Goal: Information Seeking & Learning: Learn about a topic

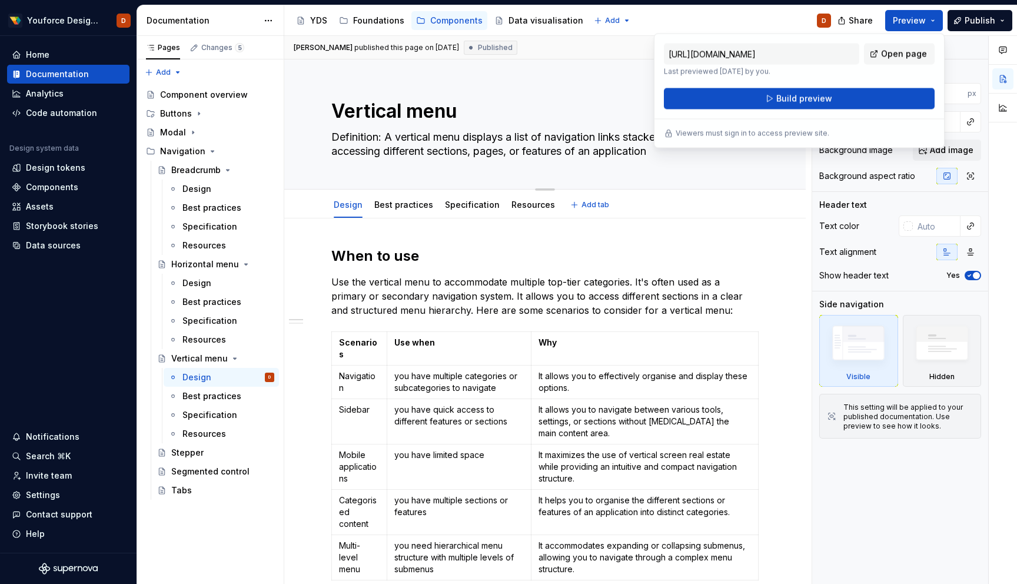
click at [294, 171] on div "Vertical menu Definition: A vertical menu displays a list of navigation links s…" at bounding box center [544, 124] width 521 height 130
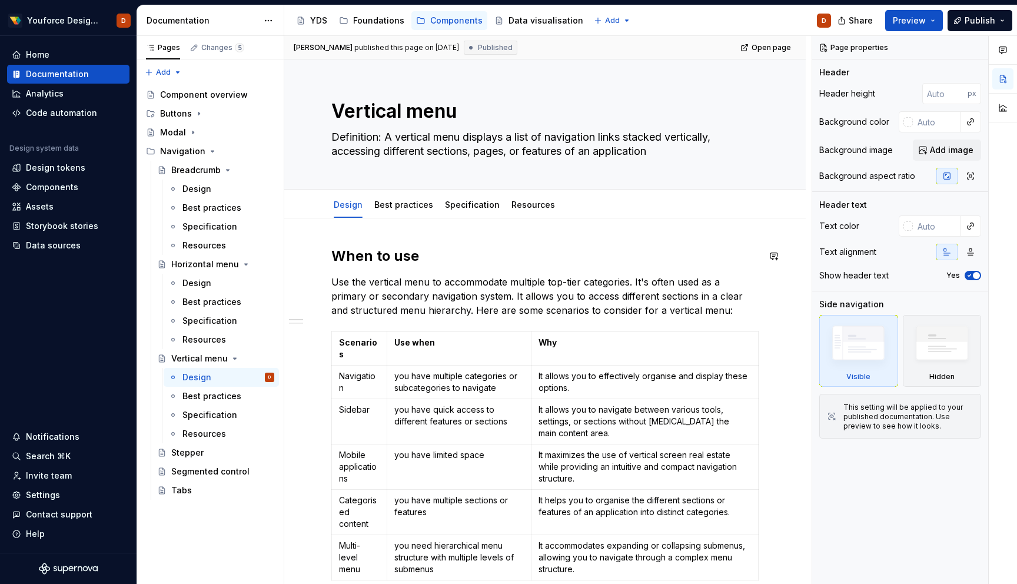
type textarea "*"
click at [192, 192] on div "Design" at bounding box center [196, 189] width 29 height 12
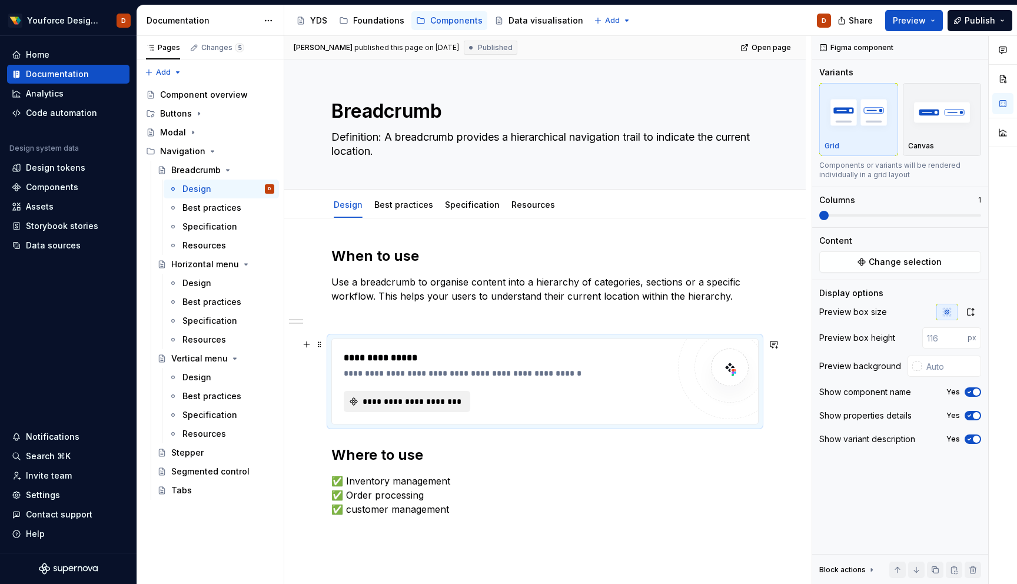
type textarea "*"
click at [385, 403] on span "**********" at bounding box center [412, 401] width 102 height 12
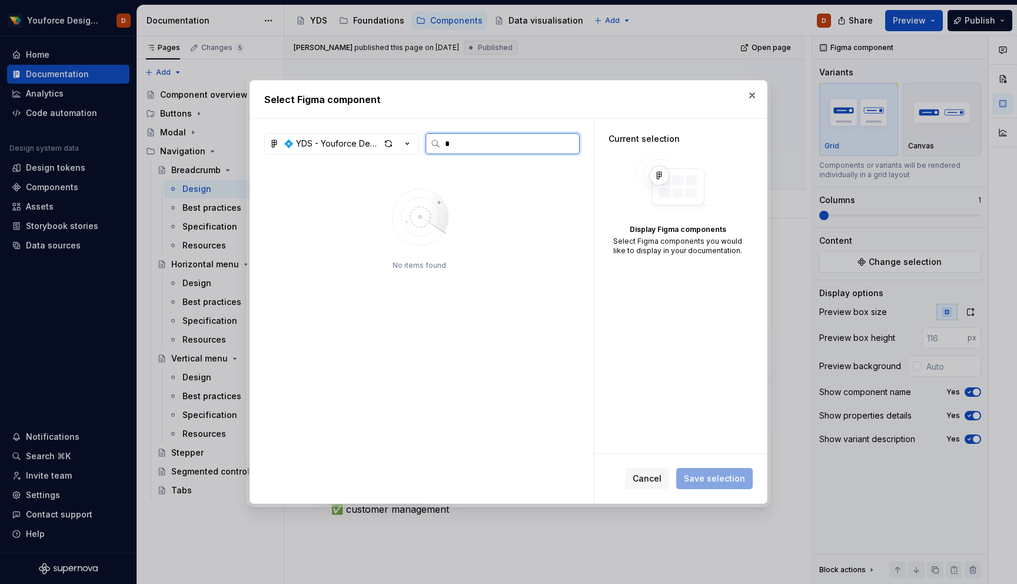
type input "*"
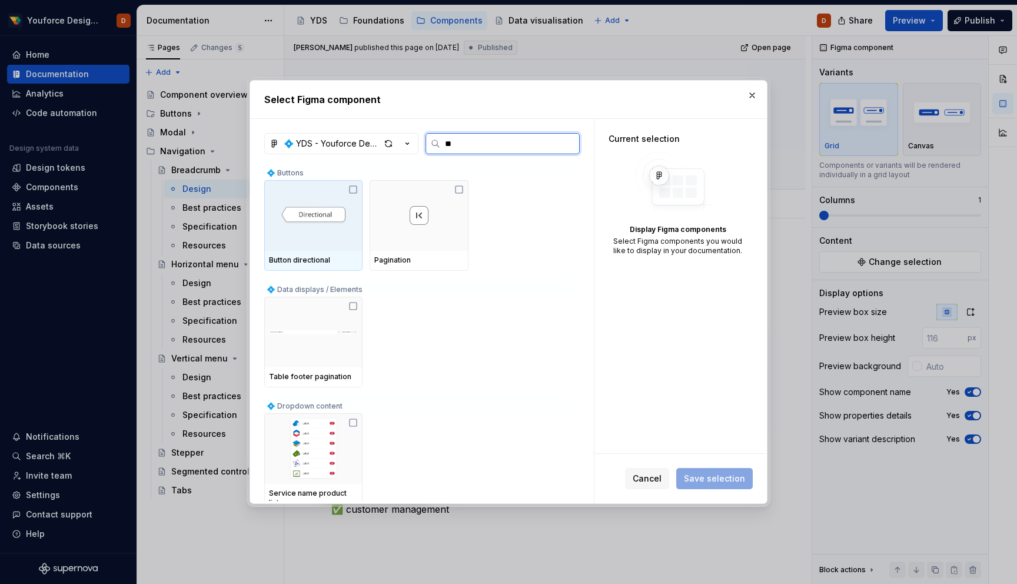
type input "*"
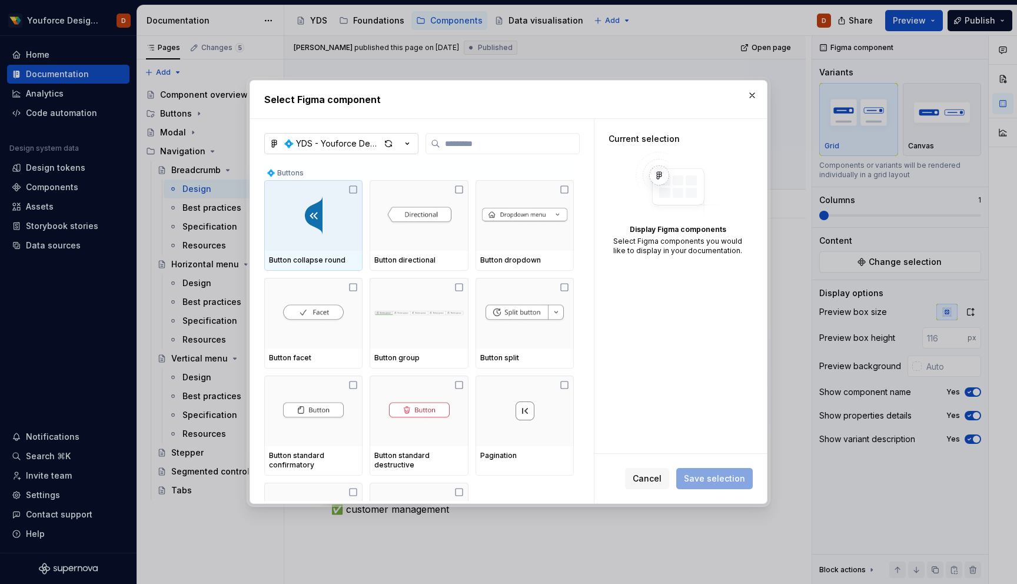
click at [409, 141] on icon "button" at bounding box center [407, 144] width 12 height 12
click at [409, 141] on div "Select Figma component 💠 YDS - Youforce Design System 💠 Buttons Button collapse…" at bounding box center [508, 292] width 1017 height 584
click at [384, 144] on div "button" at bounding box center [388, 143] width 16 height 16
type textarea "*"
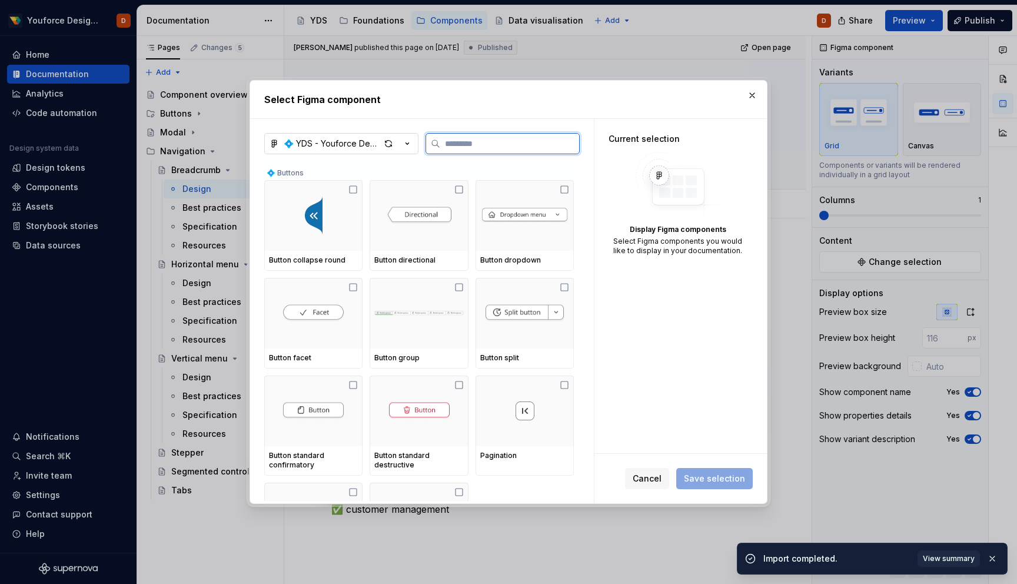
click at [481, 142] on input "search" at bounding box center [509, 144] width 139 height 12
type input "*"
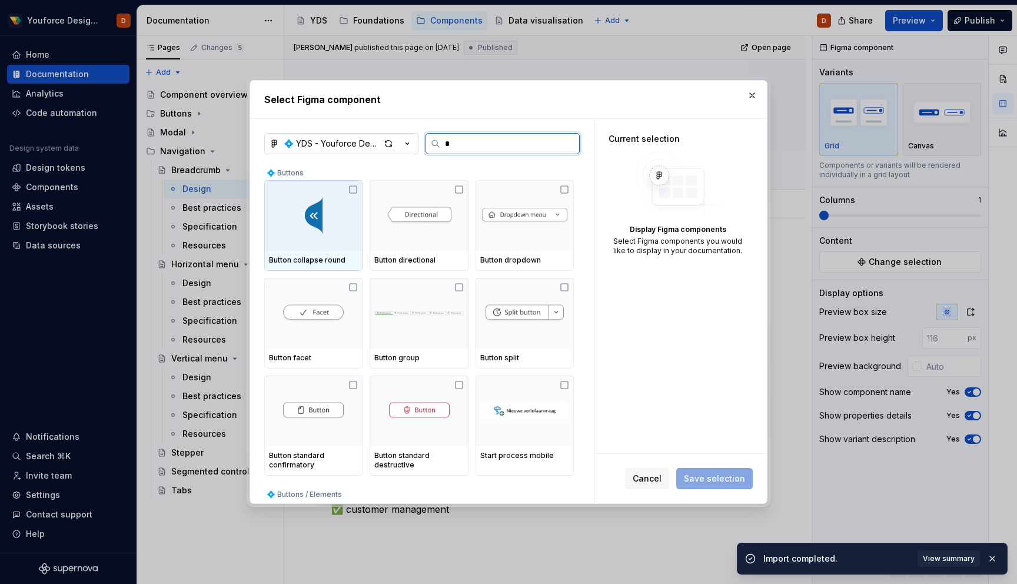
type textarea "*"
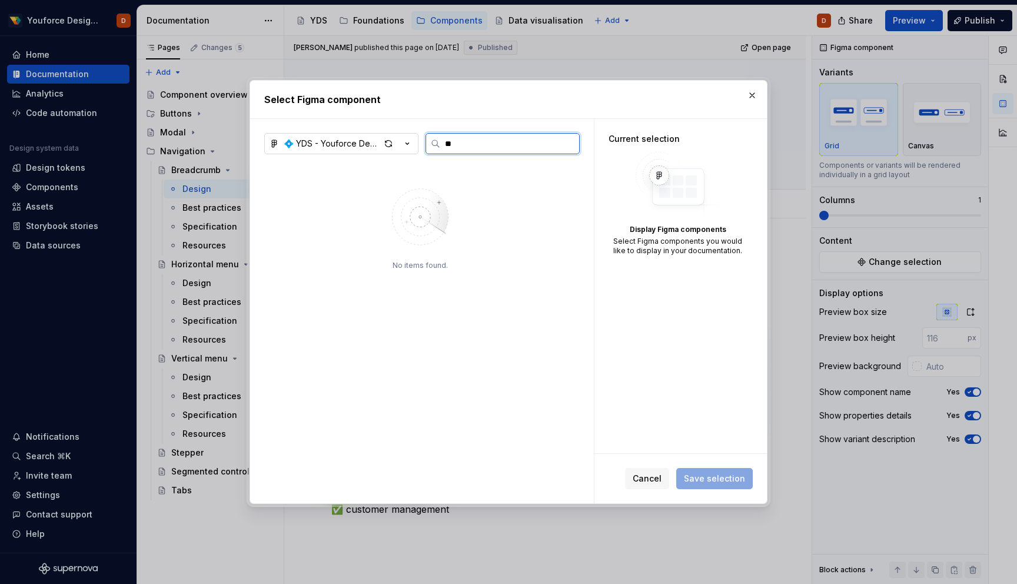
type input "***"
type textarea "*"
type input "*"
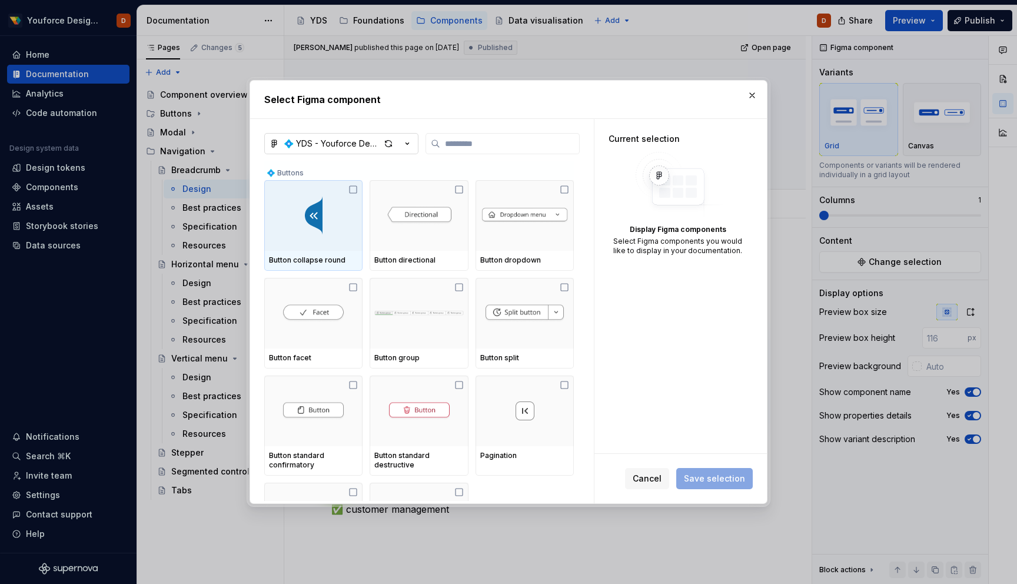
click at [447, 96] on h2 "Select Figma component" at bounding box center [508, 99] width 488 height 14
click at [406, 140] on icon "button" at bounding box center [407, 144] width 12 height 12
click at [408, 144] on div "Select Figma component 💠 YDS - Youforce Design System 💠 Buttons Button collapse…" at bounding box center [508, 292] width 1017 height 584
click at [408, 144] on icon "button" at bounding box center [407, 144] width 3 height 2
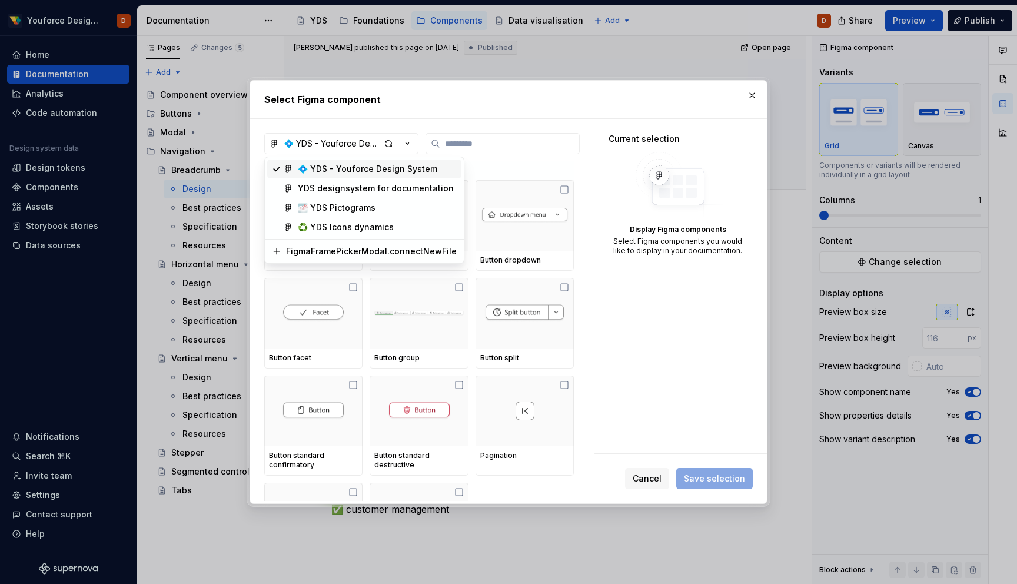
click at [408, 144] on div "Select Figma component 💠 YDS - Youforce Design System 💠 Buttons Button collapse…" at bounding box center [508, 292] width 1017 height 584
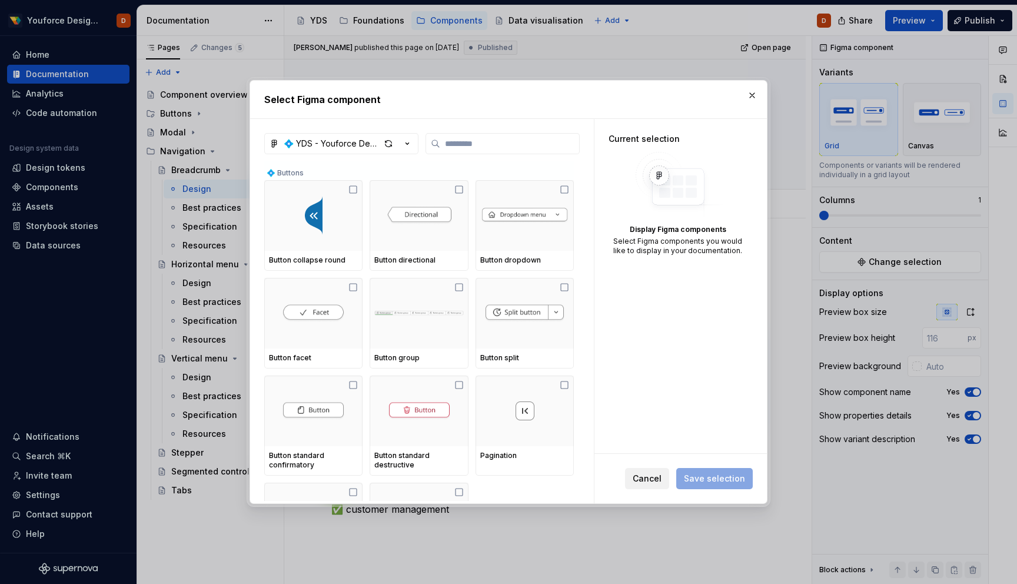
click at [655, 475] on span "Cancel" at bounding box center [646, 478] width 29 height 12
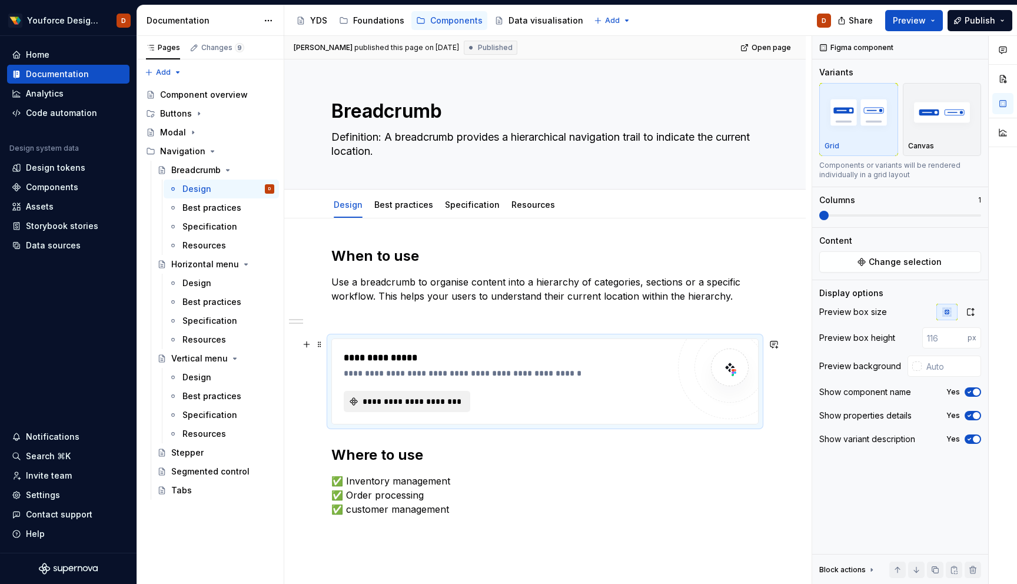
click at [388, 404] on span "**********" at bounding box center [412, 401] width 102 height 12
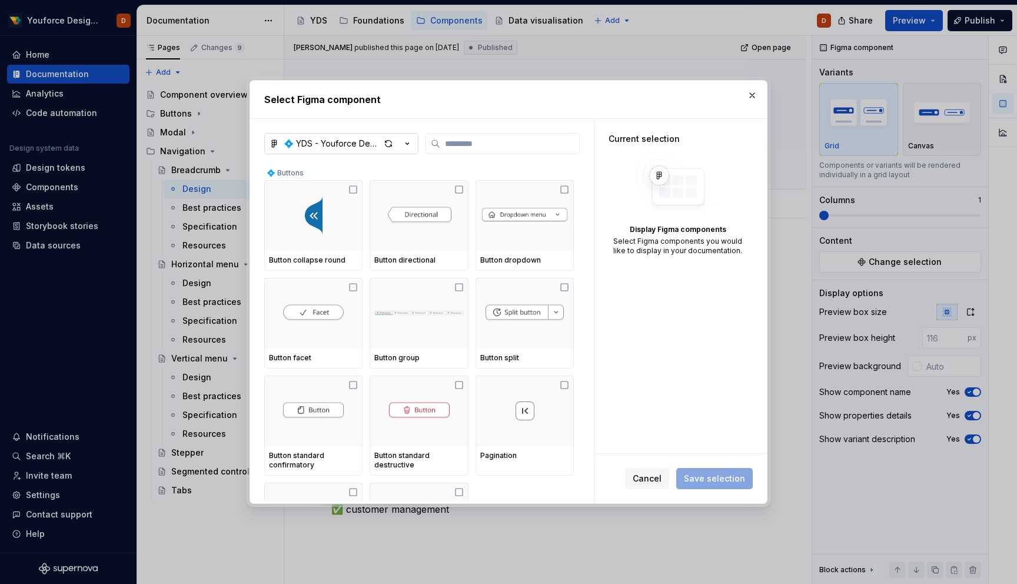
click at [358, 141] on div "💠 YDS - Youforce Design System" at bounding box center [332, 144] width 96 height 12
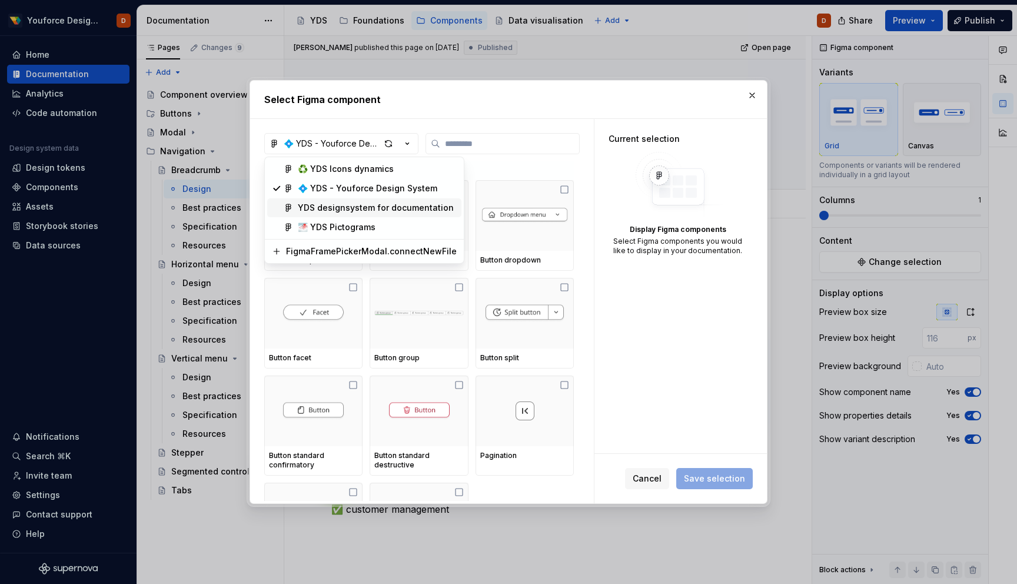
click at [329, 209] on div "YDS designsystem for documentation" at bounding box center [376, 208] width 156 height 12
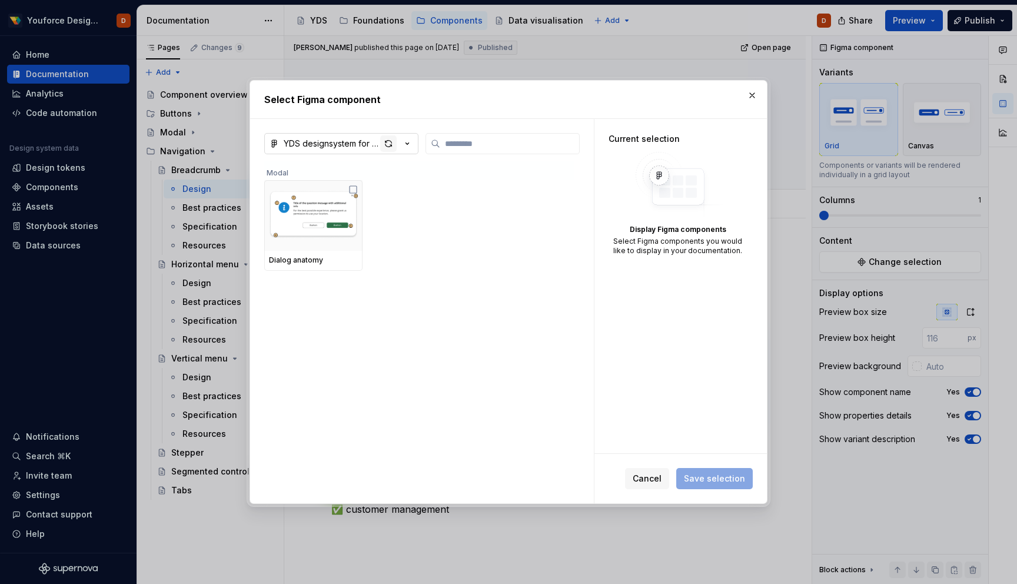
click at [387, 146] on div "button" at bounding box center [388, 143] width 16 height 16
click at [389, 145] on div "button" at bounding box center [388, 143] width 16 height 16
click at [365, 146] on div "YDS designsystem for documentation" at bounding box center [332, 144] width 96 height 12
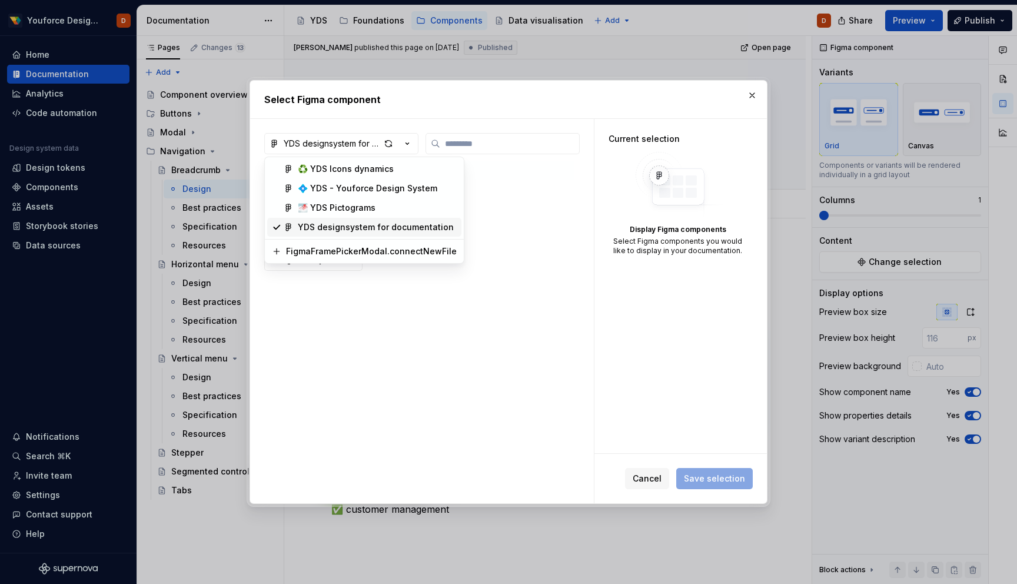
click at [336, 409] on div "Select Figma component YDS designsystem for documentation Modal Dialog anatomy …" at bounding box center [508, 292] width 1017 height 584
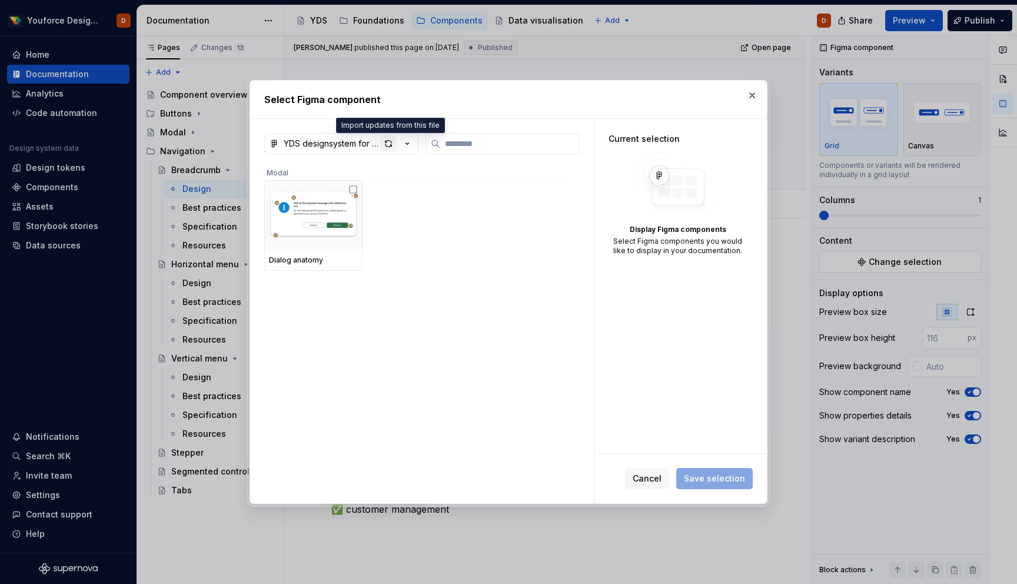
click at [386, 142] on div "button" at bounding box center [388, 143] width 16 height 16
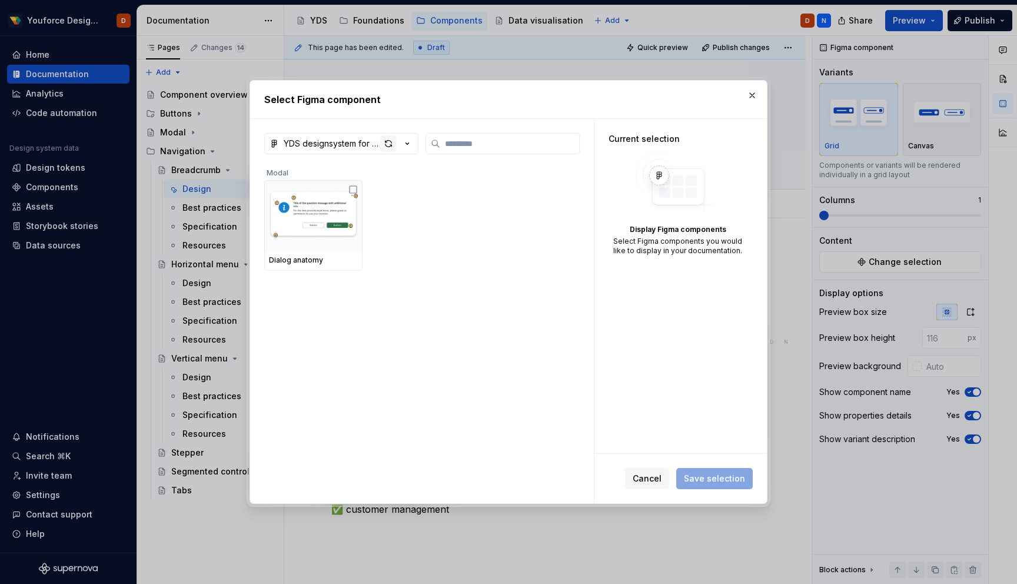
click at [389, 145] on div "button" at bounding box center [388, 143] width 16 height 16
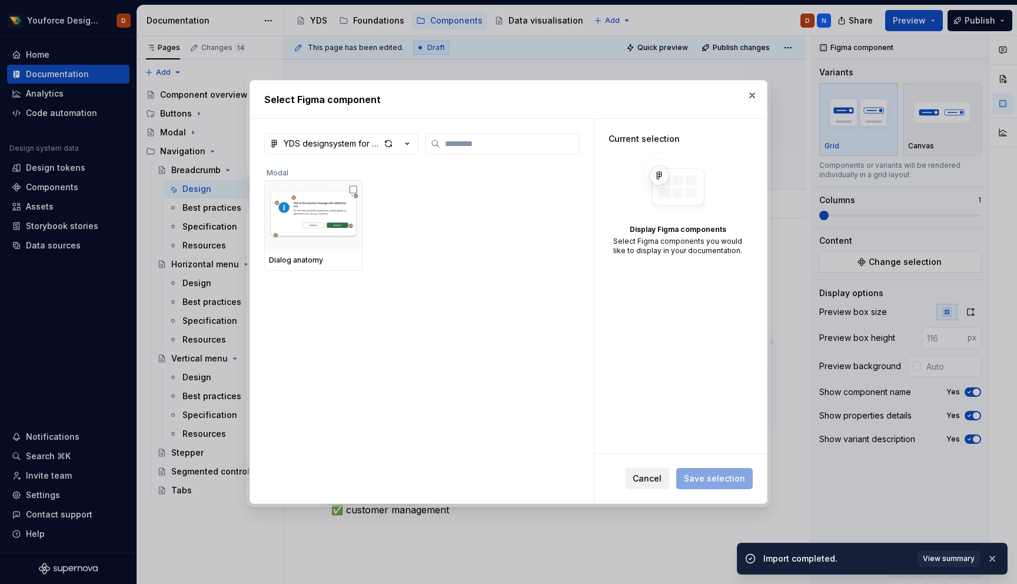
click at [644, 473] on span "Cancel" at bounding box center [646, 478] width 29 height 12
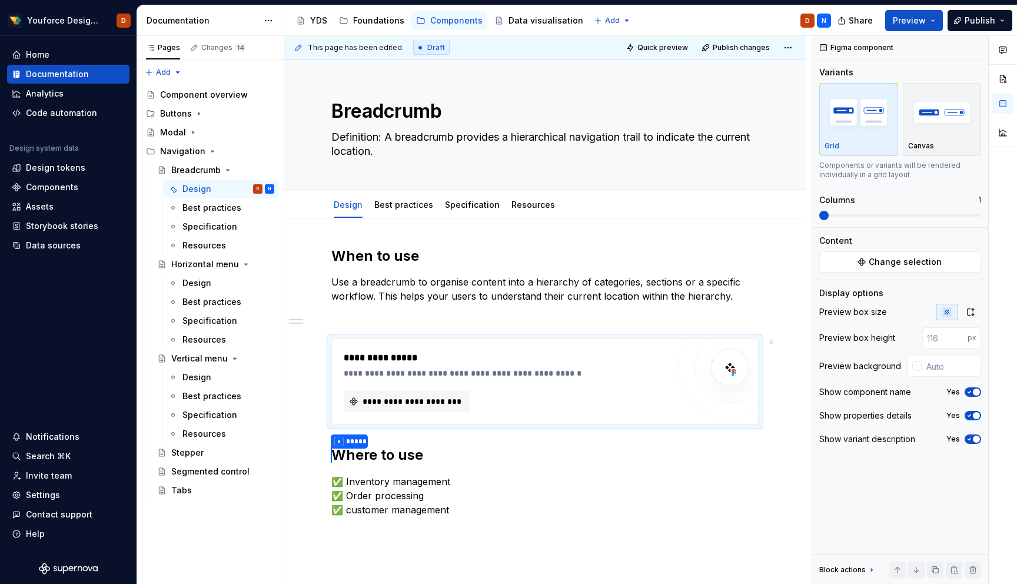
type textarea "*"
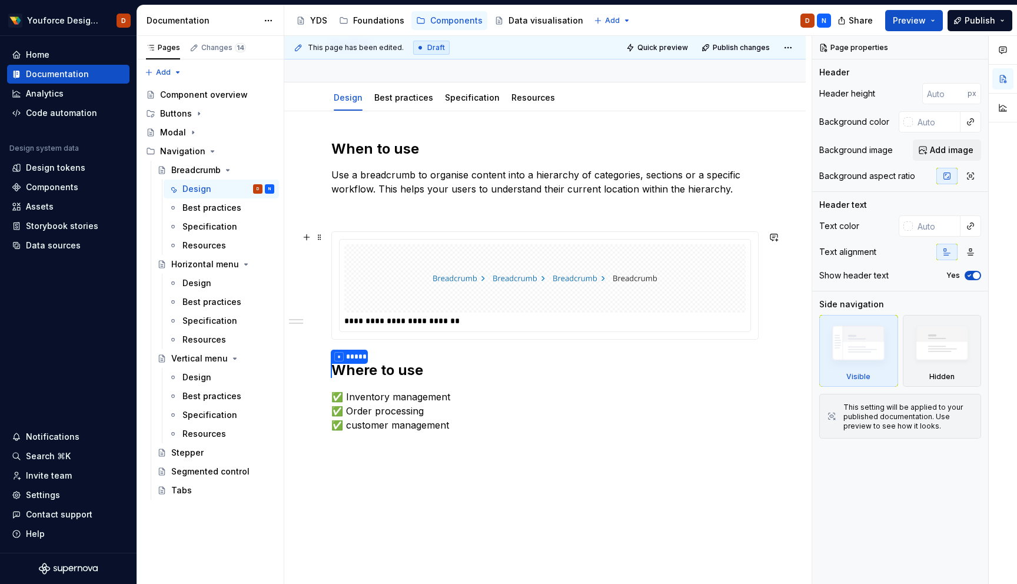
scroll to position [108, 0]
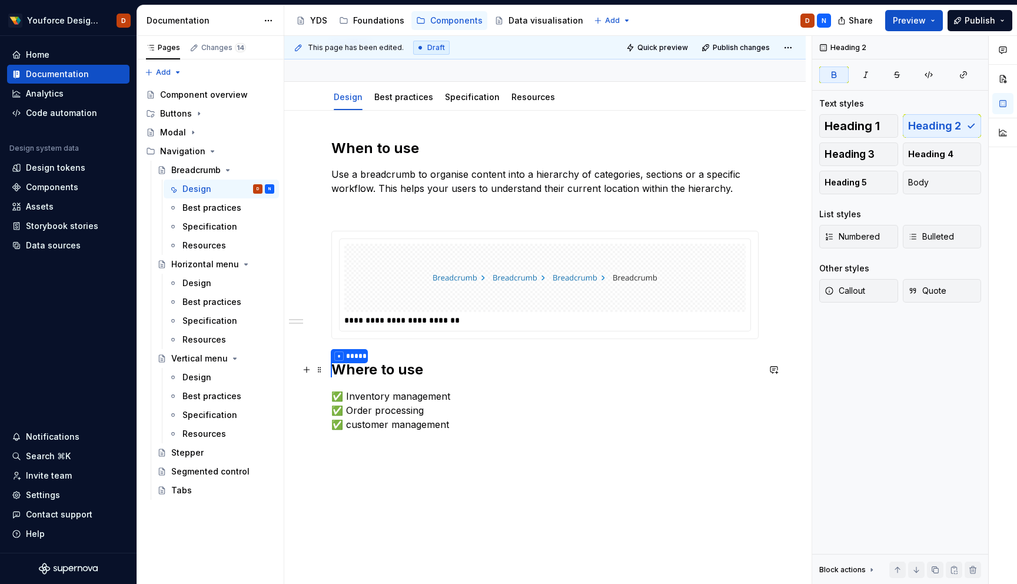
click at [508, 367] on h2 "* ***** Where to use" at bounding box center [544, 369] width 427 height 19
type textarea "*"
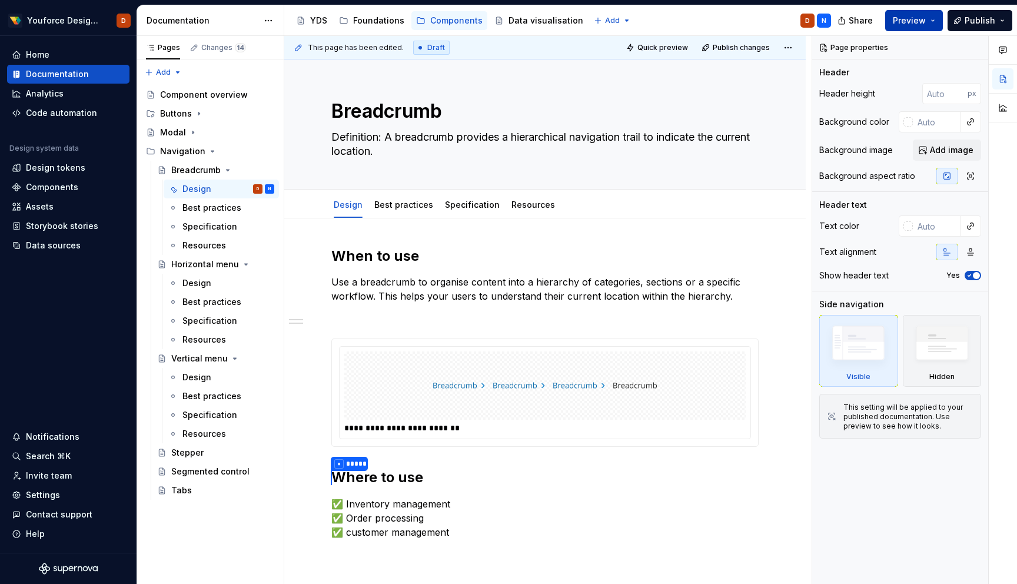
click at [935, 18] on button "Preview" at bounding box center [914, 20] width 58 height 21
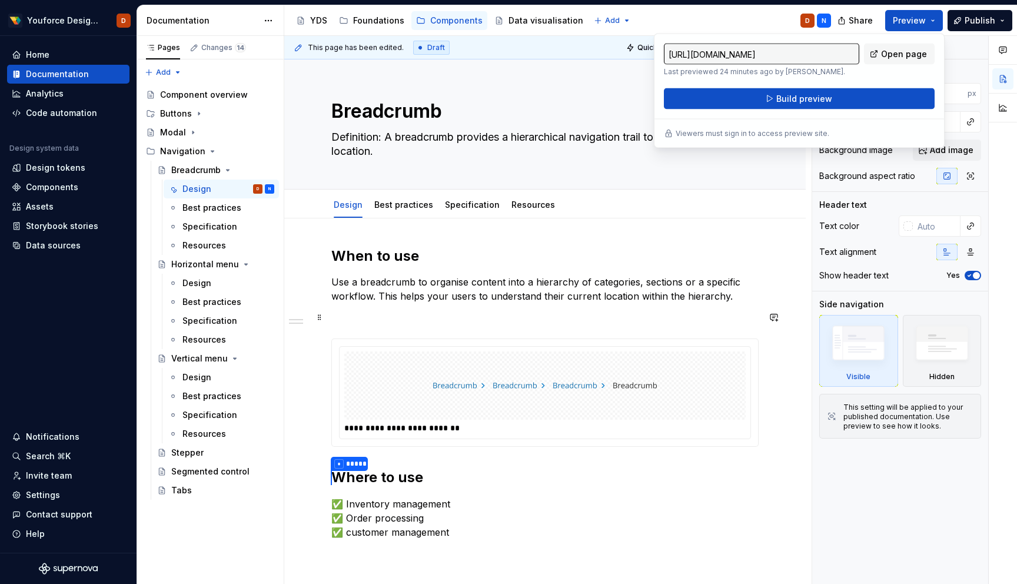
click at [719, 291] on p "Use a breadcrumb to organise content into a hierarchy of categories, sections o…" at bounding box center [544, 289] width 427 height 28
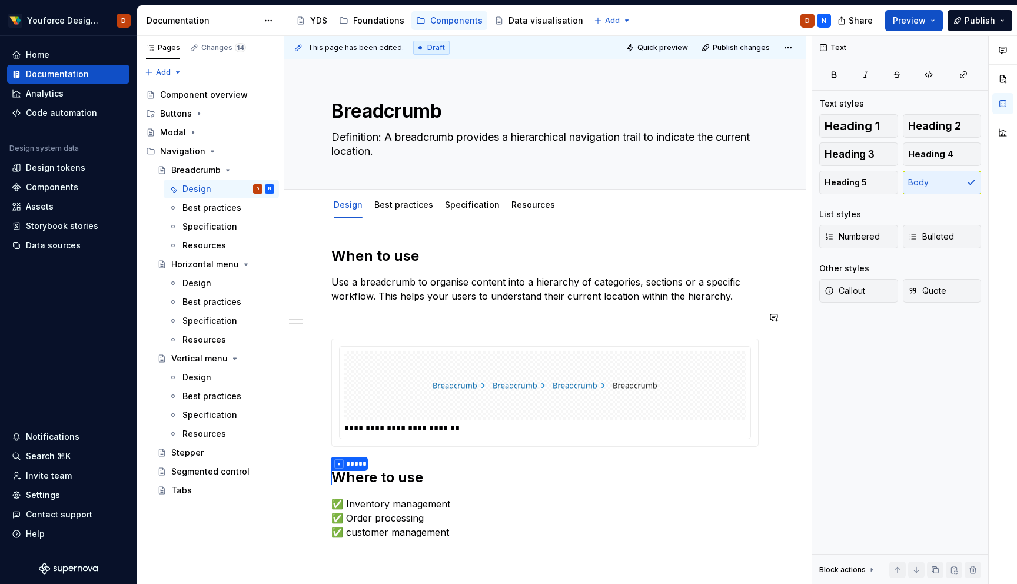
scroll to position [185, 0]
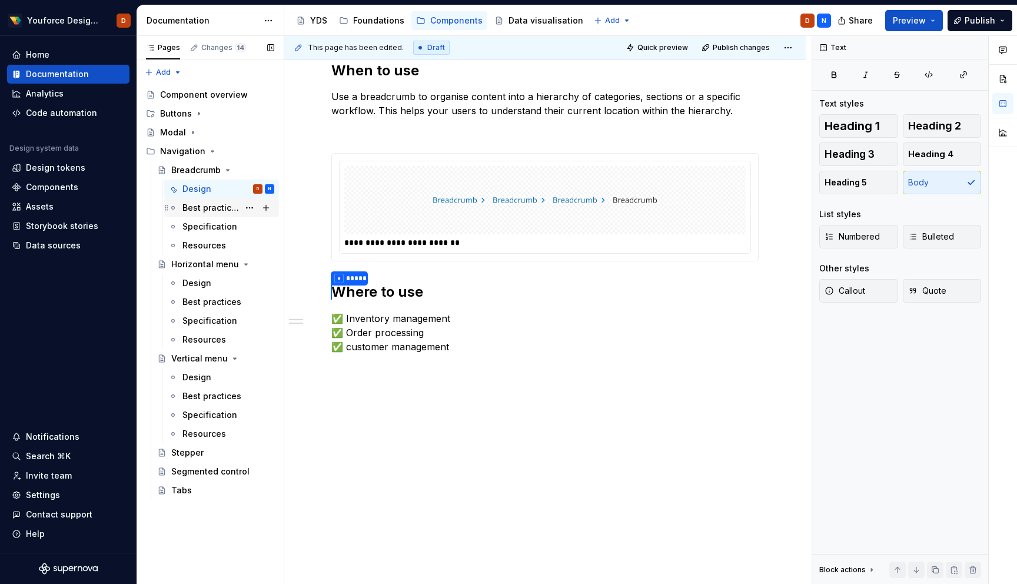
click at [212, 209] on div "Best practices" at bounding box center [210, 208] width 56 height 12
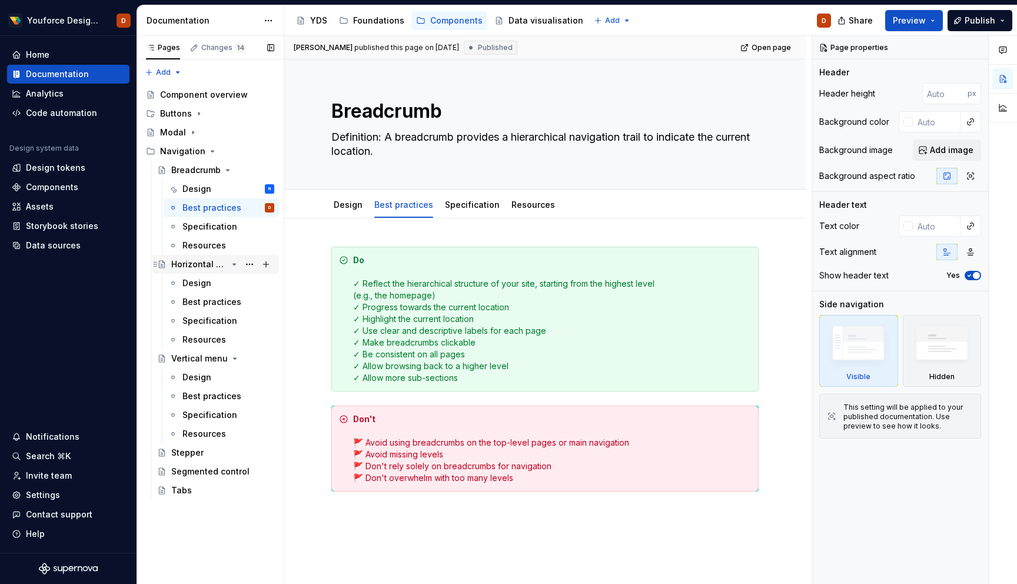
click at [198, 265] on div "Horizontal menu" at bounding box center [199, 264] width 56 height 12
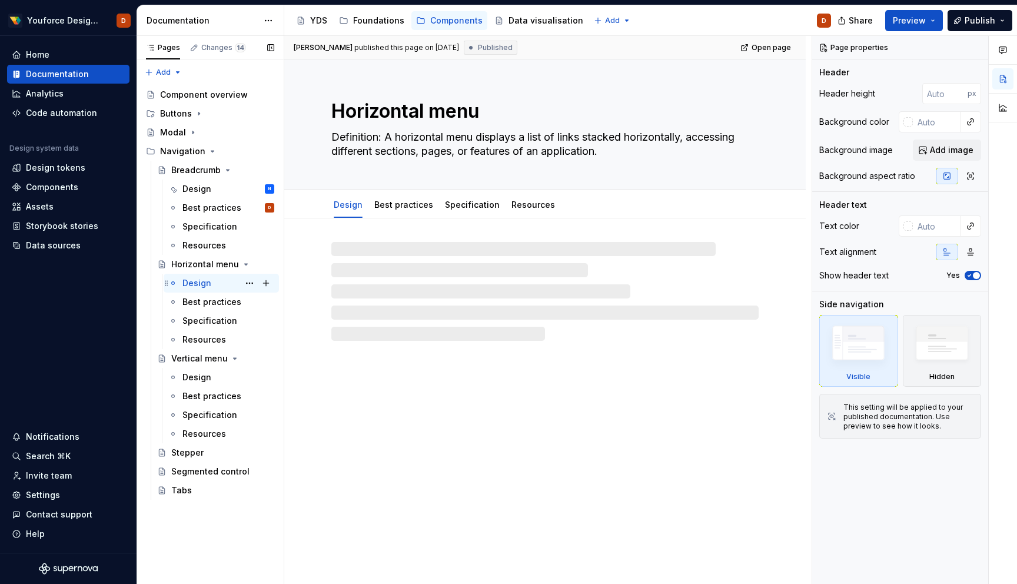
click at [196, 287] on div "Design" at bounding box center [196, 283] width 29 height 12
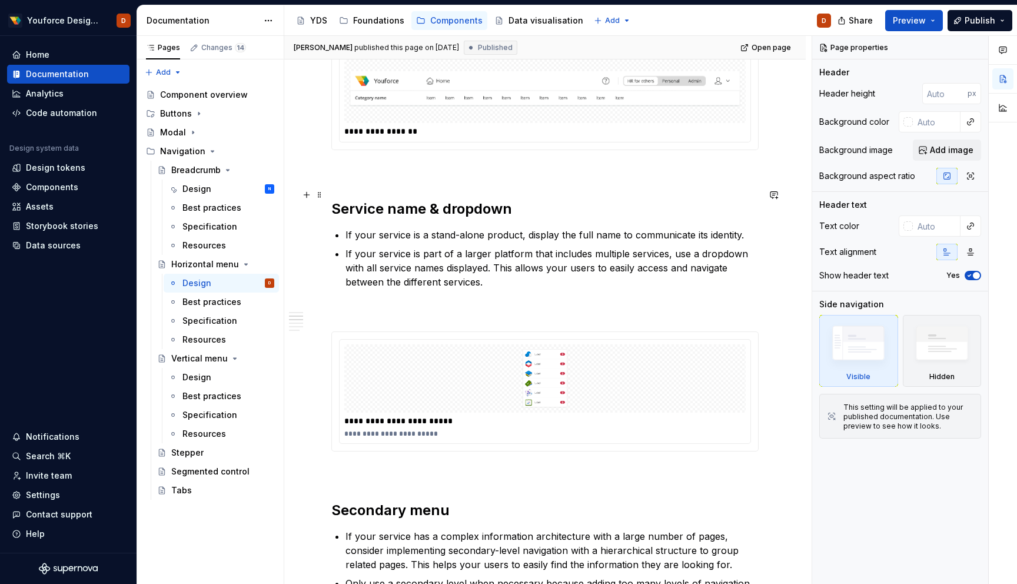
scroll to position [299, 0]
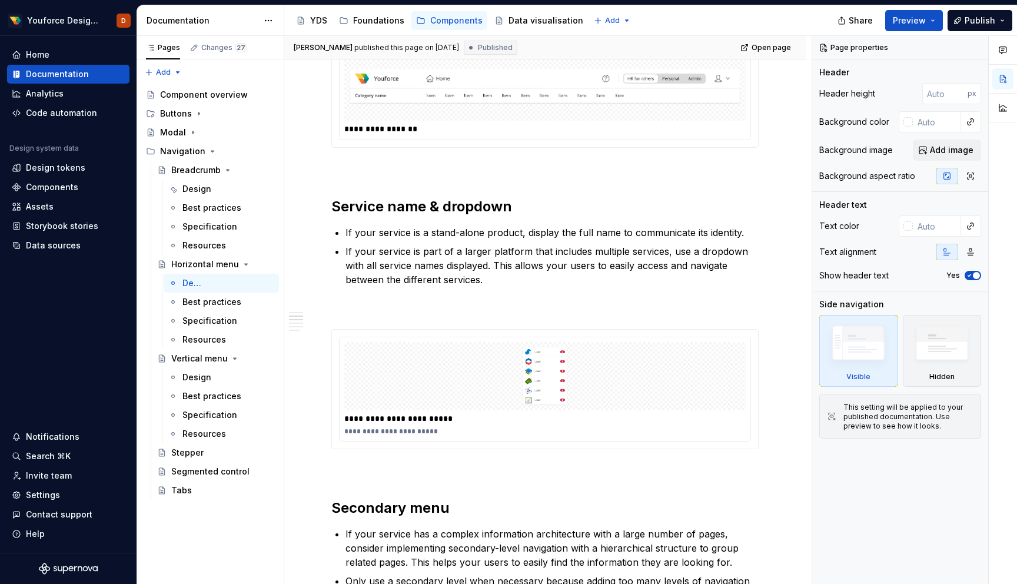
type textarea "*"
